Goal: Task Accomplishment & Management: Use online tool/utility

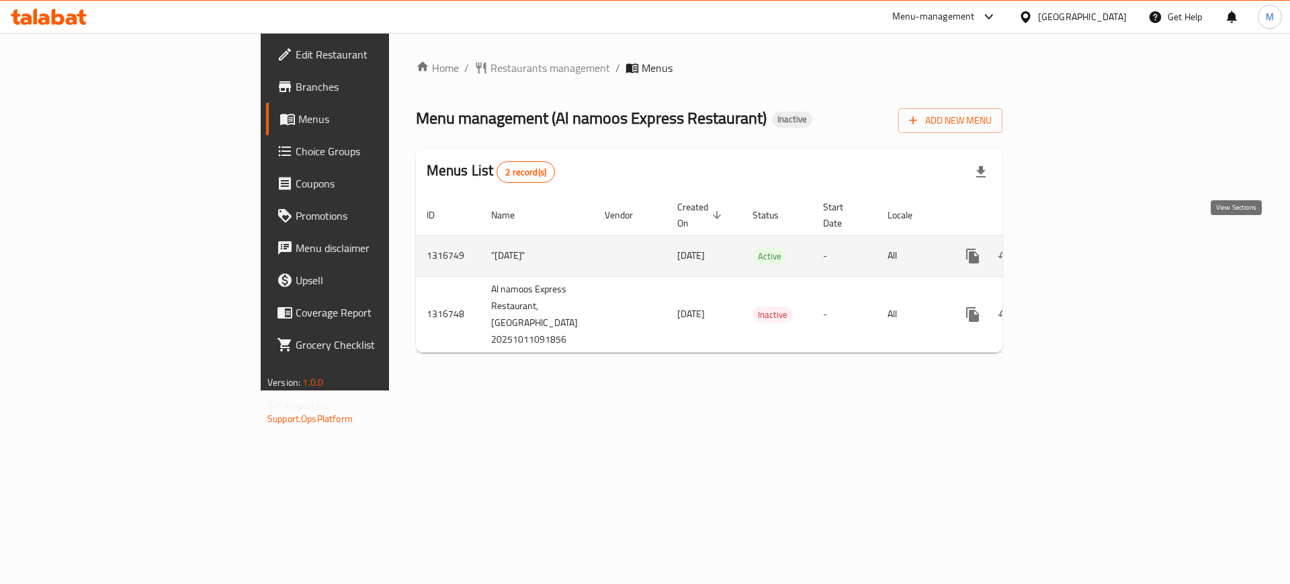
click at [1078, 248] on icon "enhanced table" at bounding box center [1070, 256] width 16 height 16
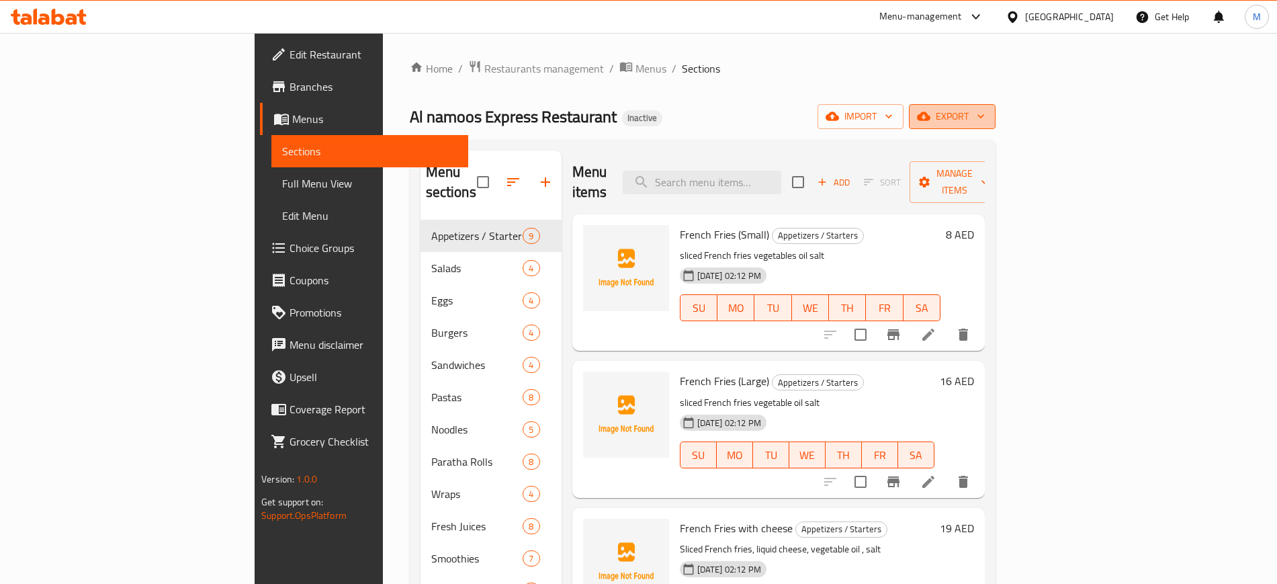
click at [985, 120] on span "export" at bounding box center [952, 116] width 65 height 17
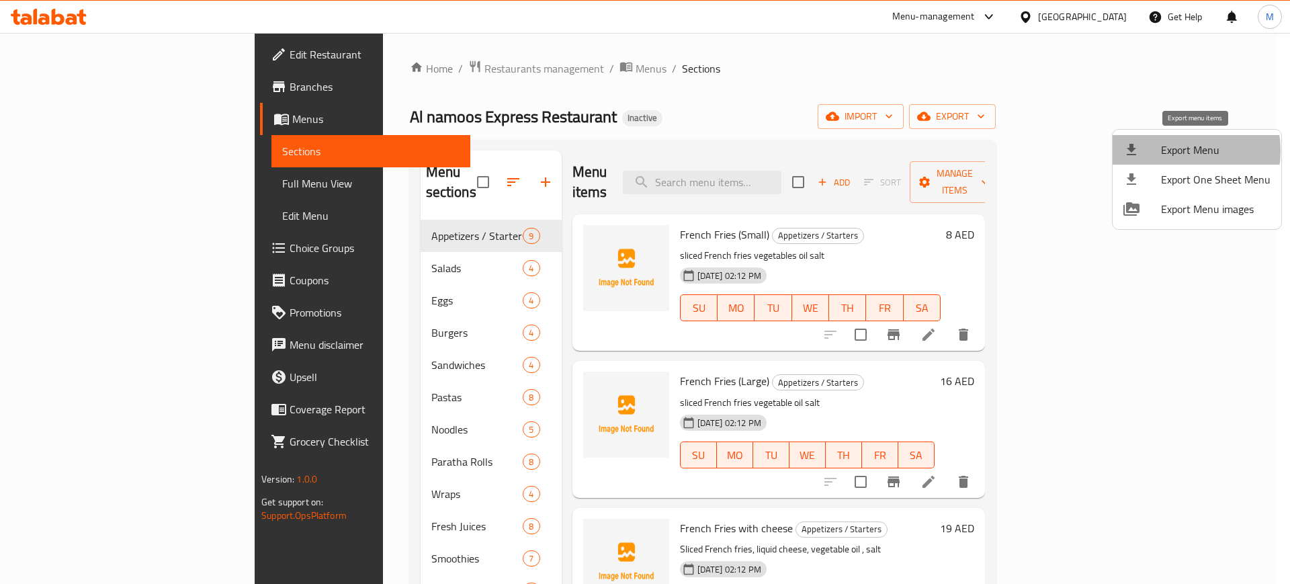
click at [1174, 151] on span "Export Menu" at bounding box center [1216, 150] width 110 height 16
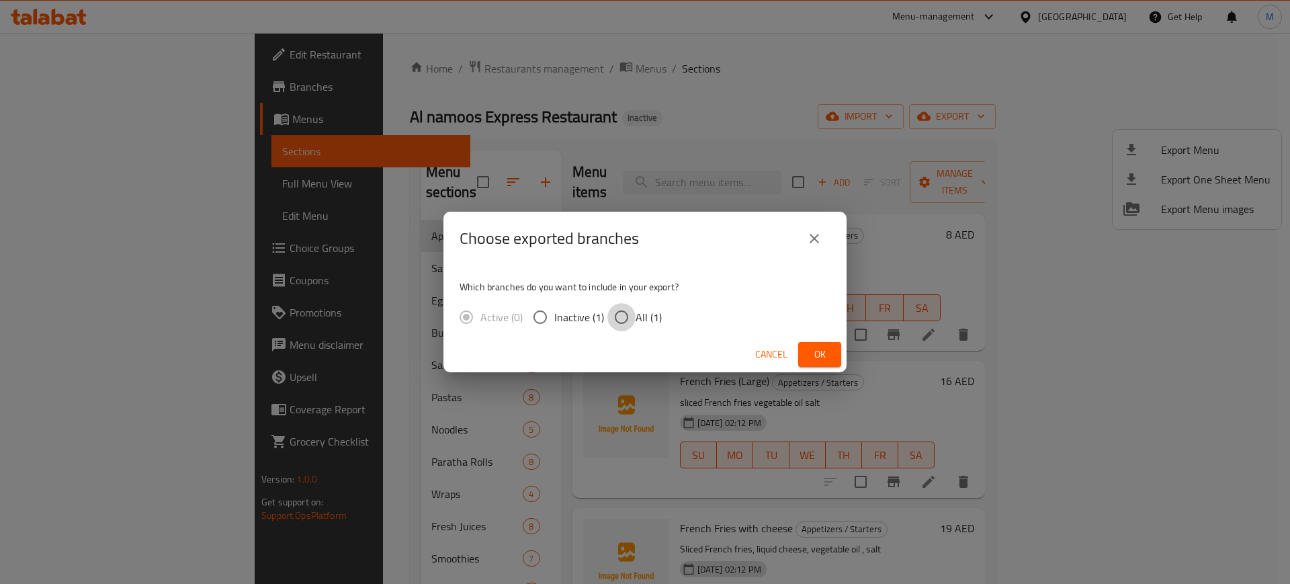
click at [622, 323] on input "All (1)" at bounding box center [621, 317] width 28 height 28
radio input "true"
click at [829, 355] on span "Ok" at bounding box center [820, 354] width 22 height 17
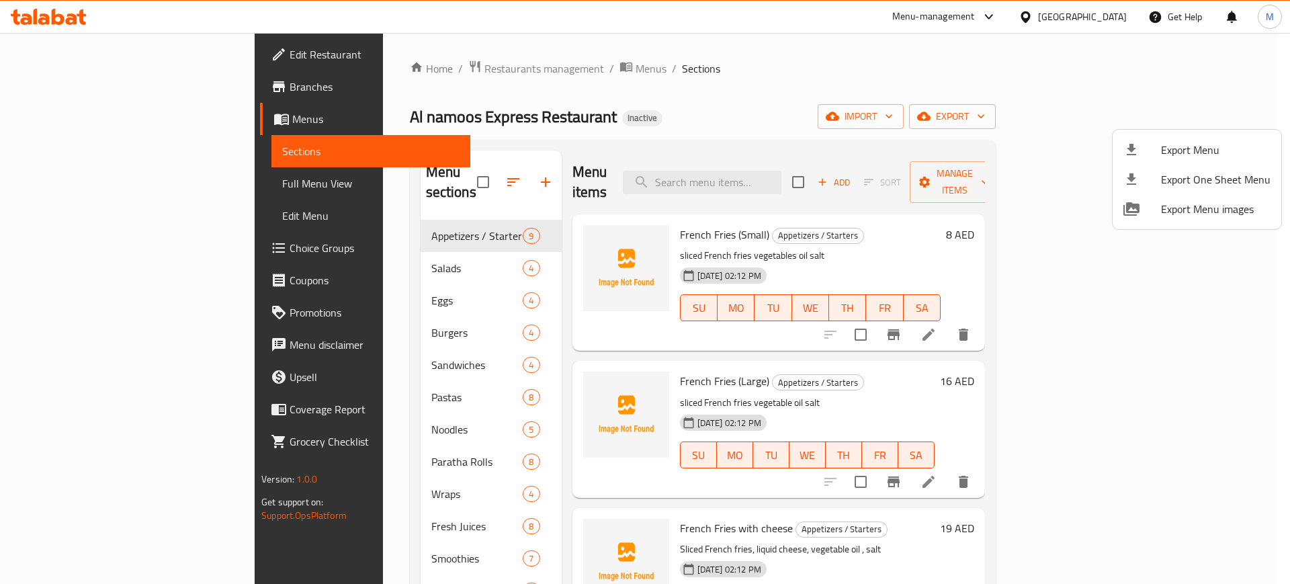
click at [1064, 17] on div at bounding box center [645, 292] width 1290 height 584
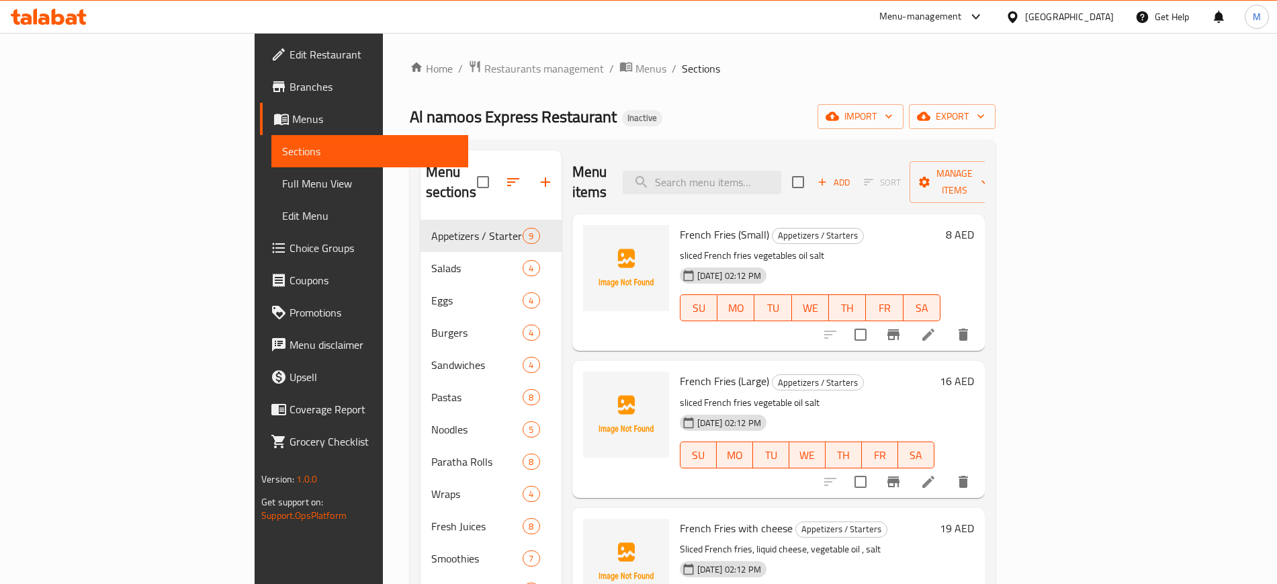
click at [1064, 17] on div "[GEOGRAPHIC_DATA]" at bounding box center [1069, 16] width 89 height 15
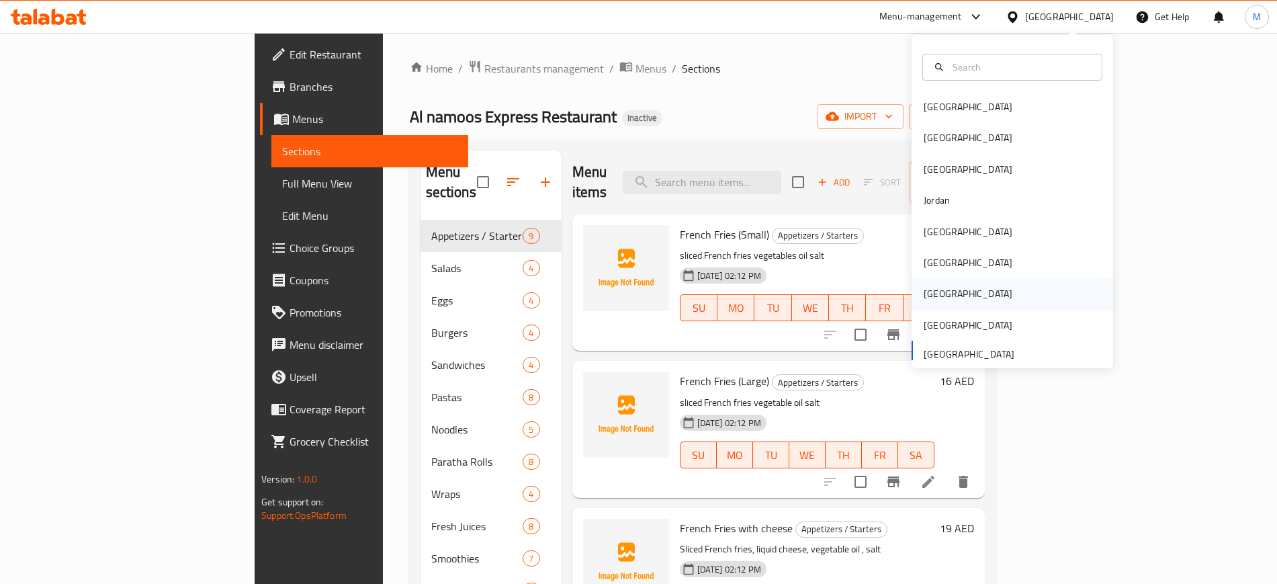
click at [931, 295] on div "[GEOGRAPHIC_DATA]" at bounding box center [968, 293] width 89 height 15
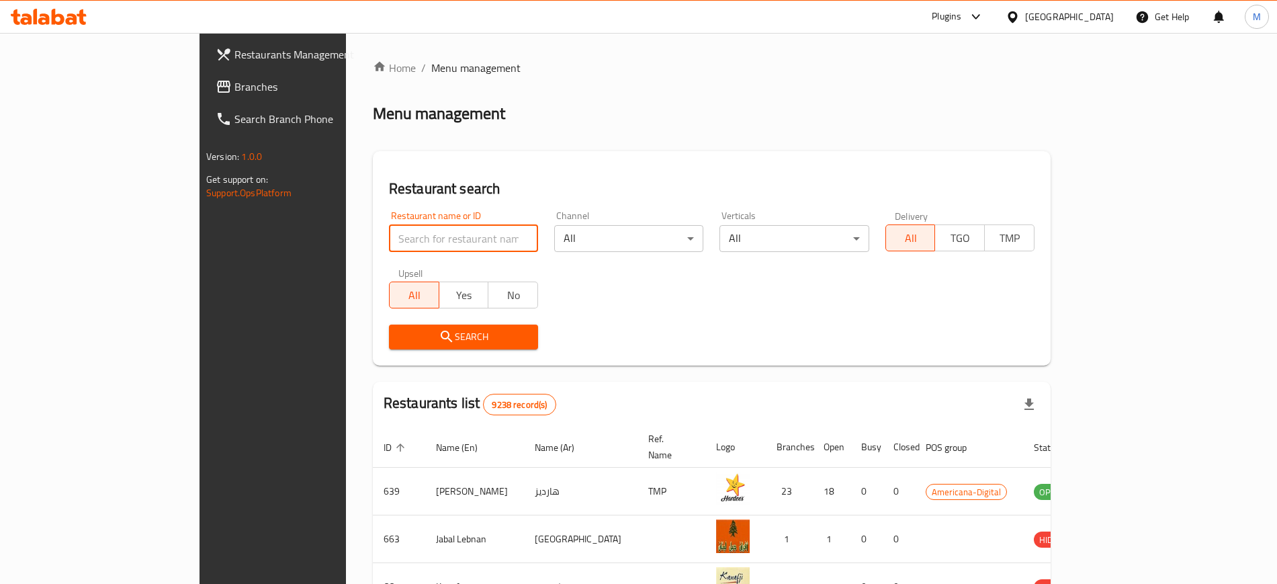
click at [435, 244] on input "search" at bounding box center [463, 238] width 149 height 27
paste input "689806"
type input "689806"
drag, startPoint x: 377, startPoint y: 339, endPoint x: 256, endPoint y: -101, distance: 457.1
click at [256, 0] on html "​ Plugins [GEOGRAPHIC_DATA] Get Help M Restaurants Management Branches Search B…" at bounding box center [638, 292] width 1277 height 584
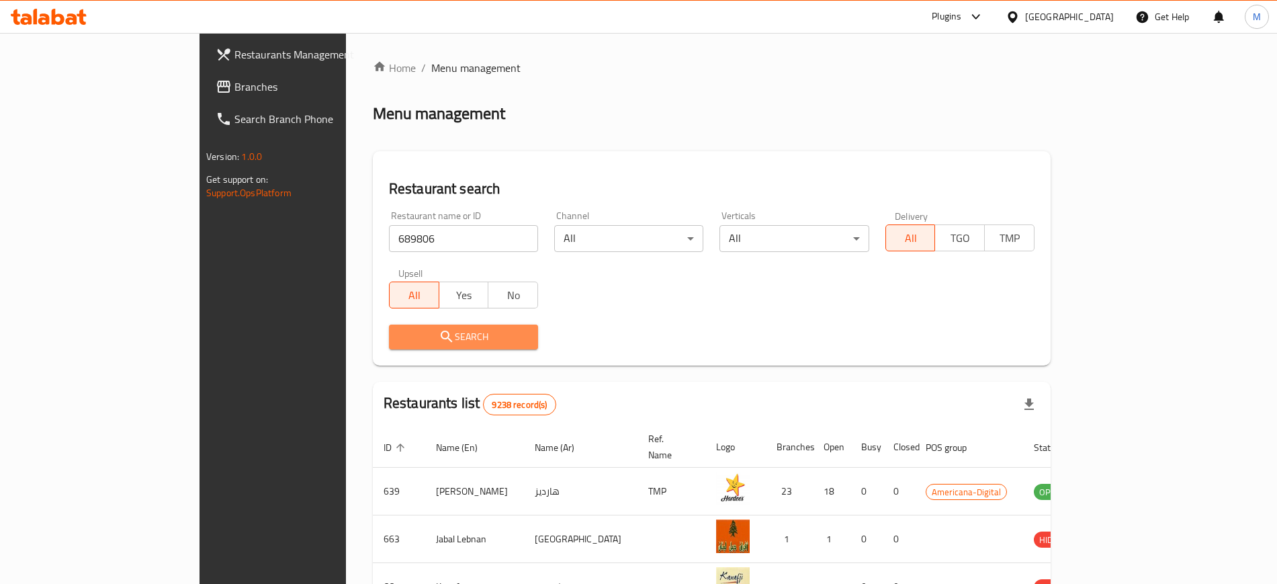
click at [400, 329] on span "Search" at bounding box center [464, 337] width 128 height 17
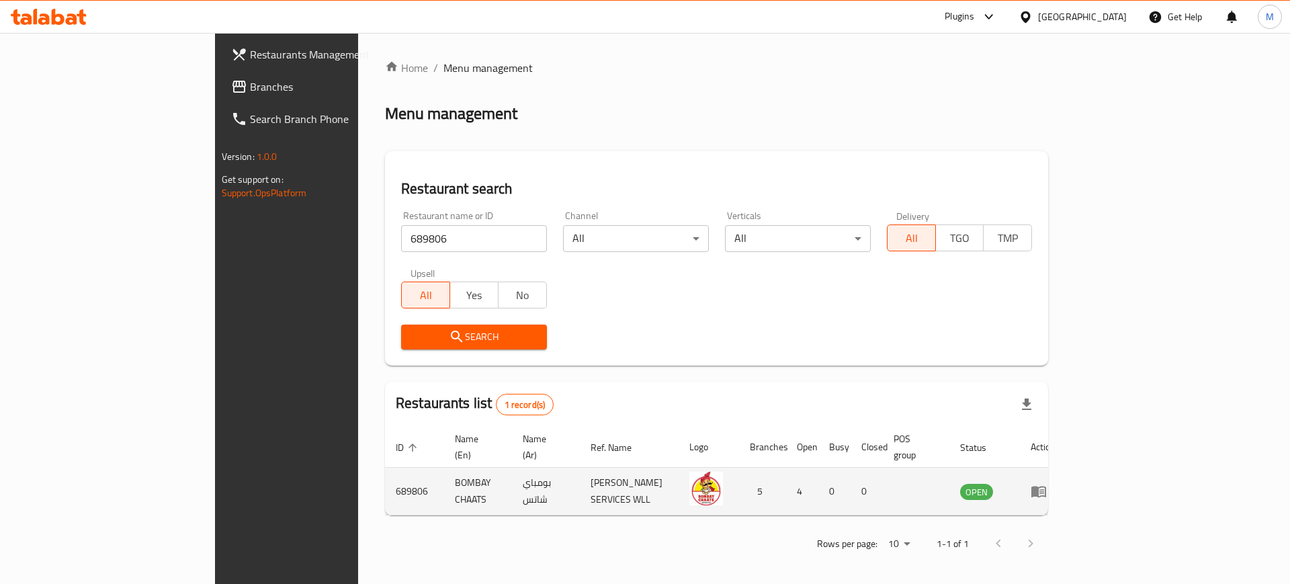
click at [1066, 474] on td "enhanced table" at bounding box center [1043, 492] width 46 height 48
click at [1044, 489] on icon "enhanced table" at bounding box center [1042, 491] width 5 height 5
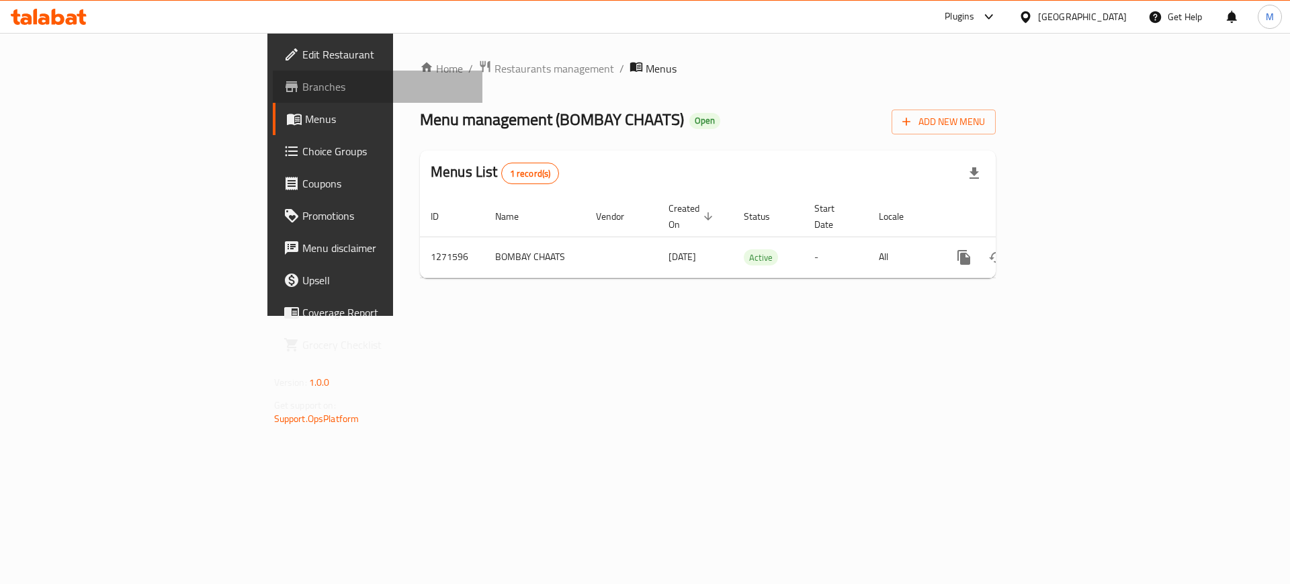
click at [302, 79] on span "Branches" at bounding box center [387, 87] width 170 height 16
